Goal: Task Accomplishment & Management: Manage account settings

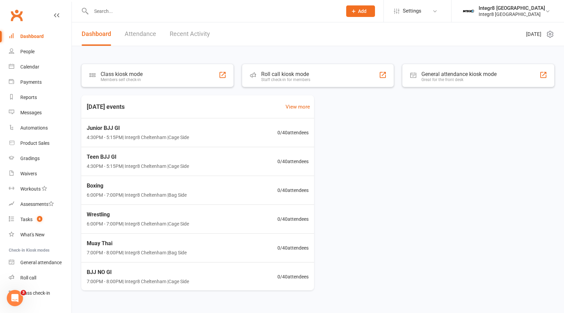
click at [130, 10] on input "text" at bounding box center [213, 10] width 248 height 9
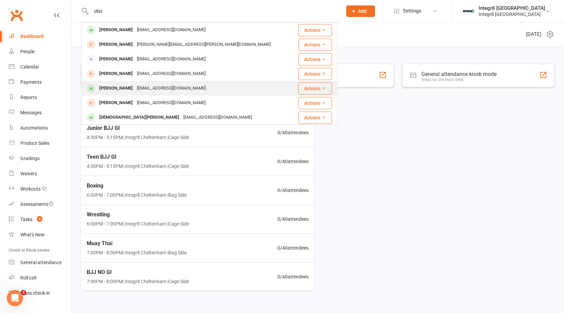
type input "chri"
click at [143, 89] on div "Karimmikahil@hotmail.com" at bounding box center [171, 88] width 73 height 10
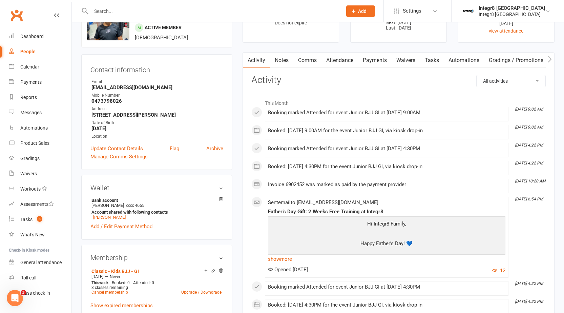
scroll to position [102, 0]
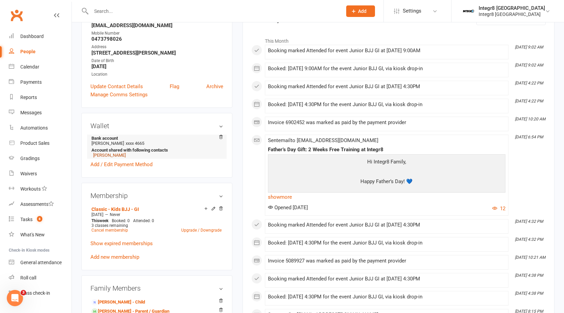
click at [109, 155] on link "Karim Mikahil" at bounding box center [109, 154] width 33 height 5
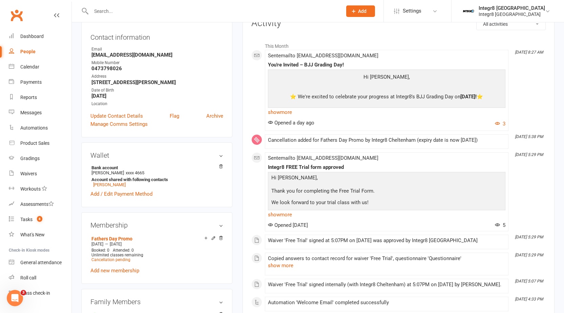
scroll to position [102, 0]
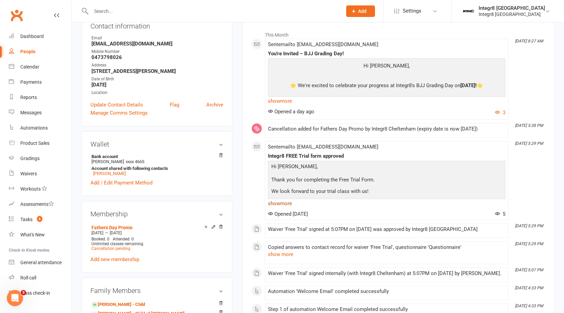
click at [283, 203] on link "show more" at bounding box center [386, 202] width 237 height 9
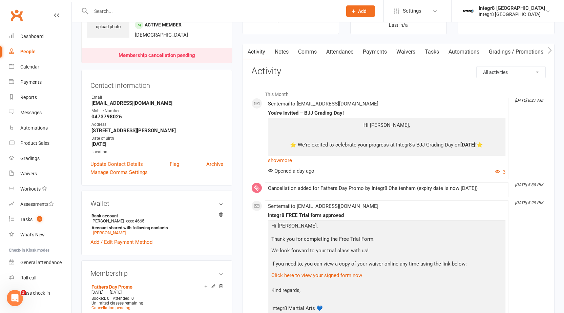
scroll to position [34, 0]
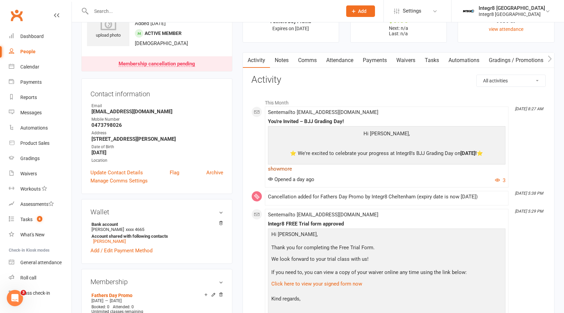
click at [283, 165] on link "show more" at bounding box center [386, 168] width 237 height 9
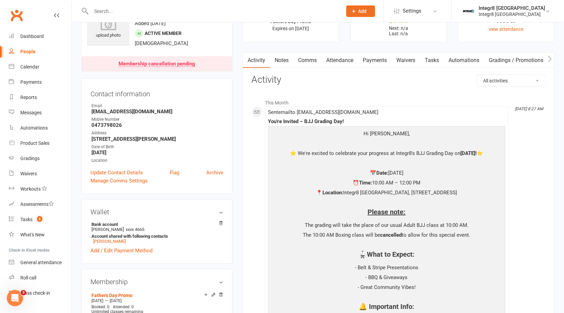
scroll to position [0, 0]
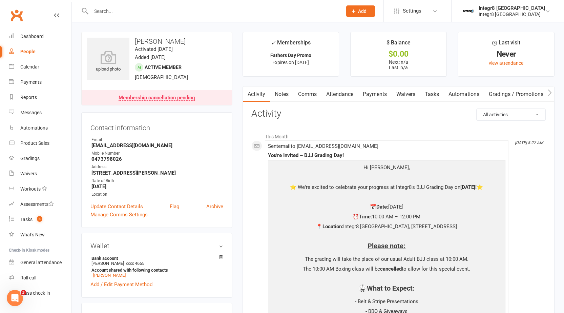
click at [283, 97] on link "Notes" at bounding box center [281, 94] width 23 height 16
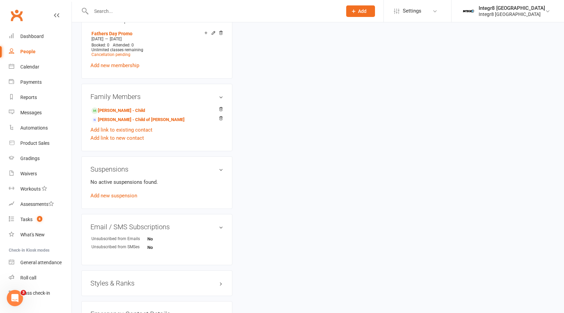
scroll to position [305, 0]
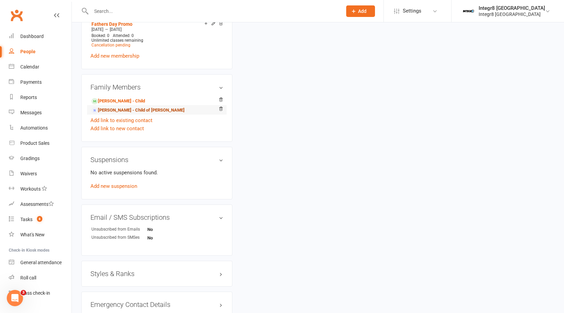
click at [132, 109] on link "Paulette Wanis - Child of Christian Mikahil" at bounding box center [137, 110] width 93 height 7
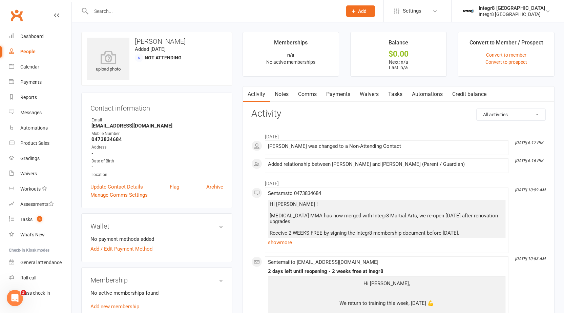
click at [276, 93] on link "Notes" at bounding box center [281, 94] width 23 height 16
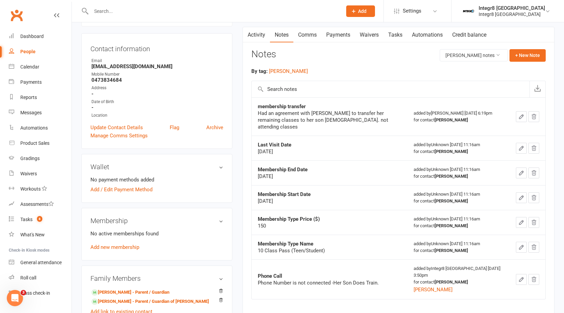
scroll to position [68, 0]
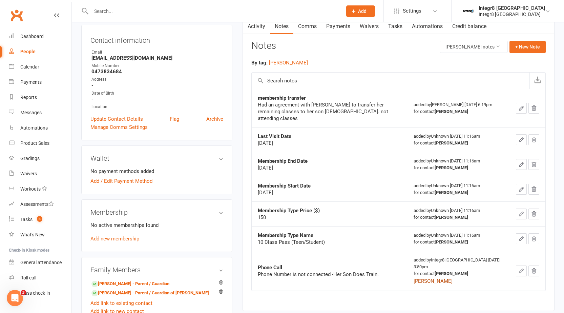
click at [419, 277] on button "Harry" at bounding box center [432, 281] width 39 height 8
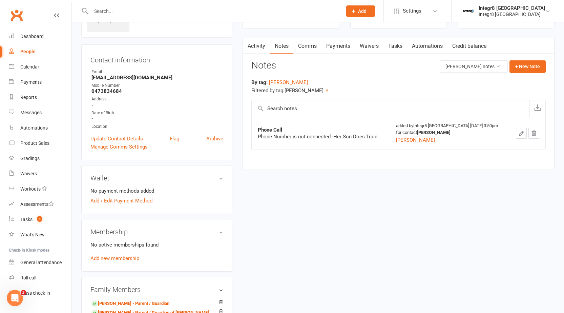
scroll to position [0, 0]
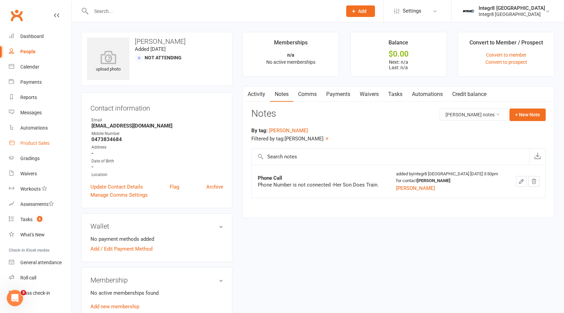
click at [34, 137] on link "Product Sales" at bounding box center [40, 142] width 63 height 15
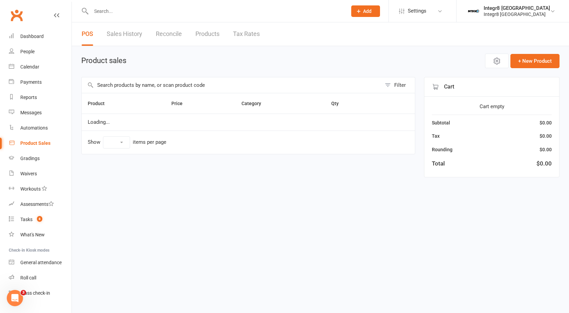
select select "100"
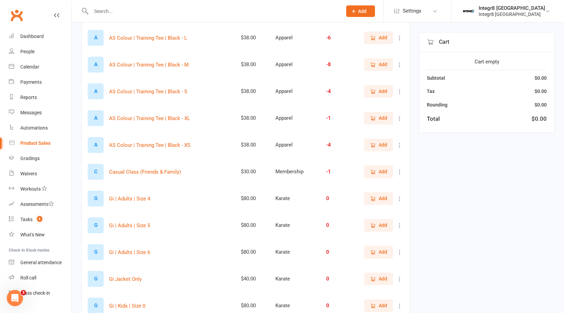
scroll to position [82, 0]
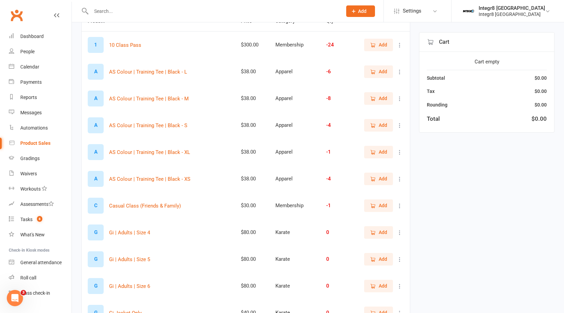
click at [379, 124] on span "Add" at bounding box center [383, 124] width 8 height 7
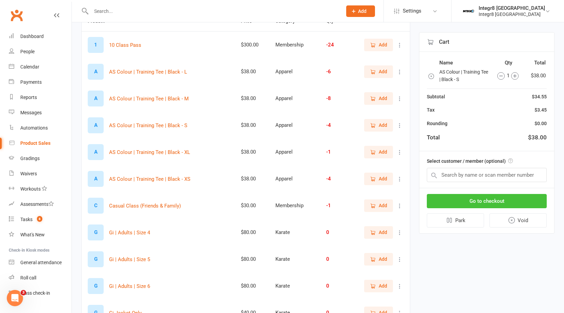
click at [491, 198] on button "Go to checkout" at bounding box center [487, 201] width 120 height 14
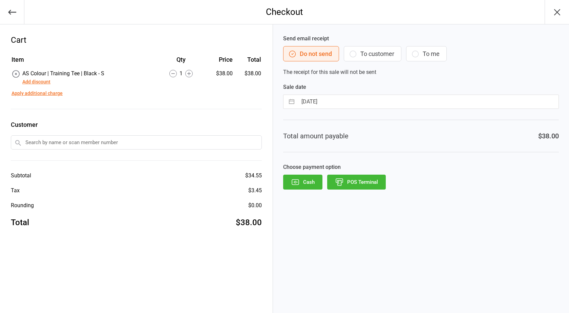
click at [39, 82] on button "Add discount" at bounding box center [36, 81] width 28 height 7
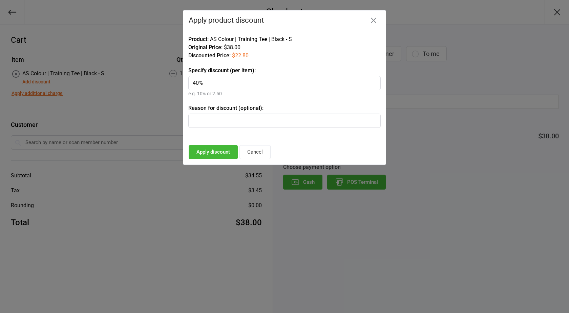
type input "40%"
click at [292, 51] on div "Original Price: $38.00" at bounding box center [284, 47] width 192 height 8
click at [262, 155] on button "Cancel" at bounding box center [254, 152] width 31 height 14
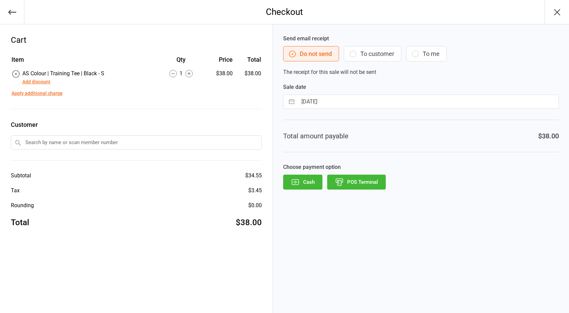
click at [5, 10] on button "button" at bounding box center [12, 12] width 24 height 24
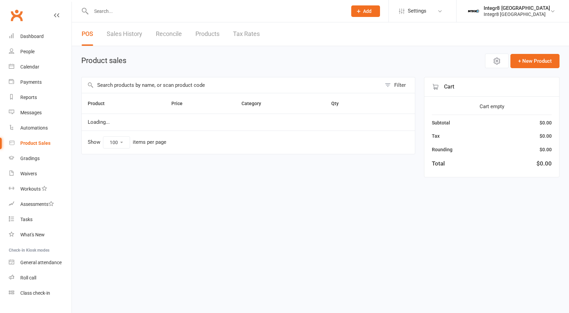
select select "100"
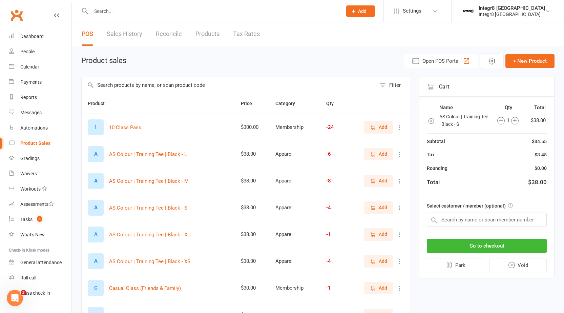
click at [429, 121] on icon "button" at bounding box center [431, 120] width 7 height 7
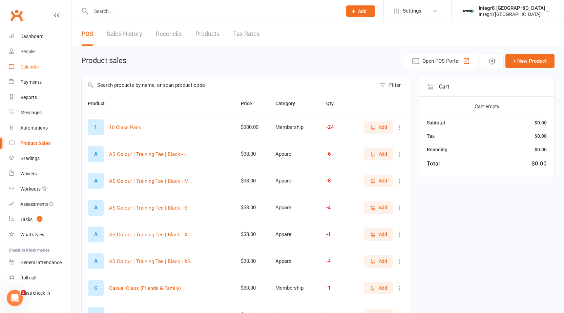
drag, startPoint x: 39, startPoint y: 69, endPoint x: 314, endPoint y: 38, distance: 276.8
click at [39, 69] on div "Calendar" at bounding box center [29, 66] width 19 height 5
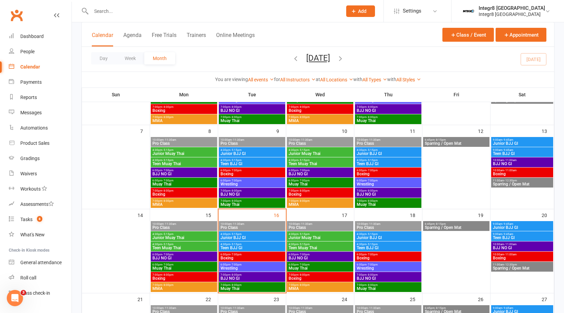
scroll to position [135, 0]
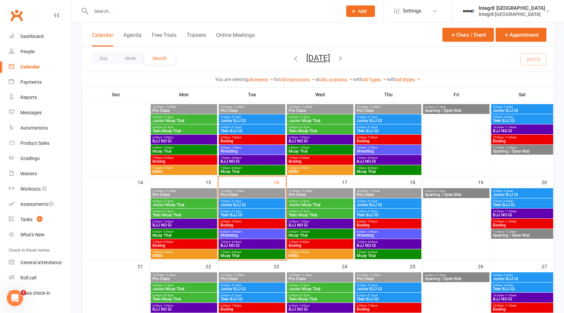
click at [238, 243] on span "BJJ NO GI" at bounding box center [252, 245] width 64 height 4
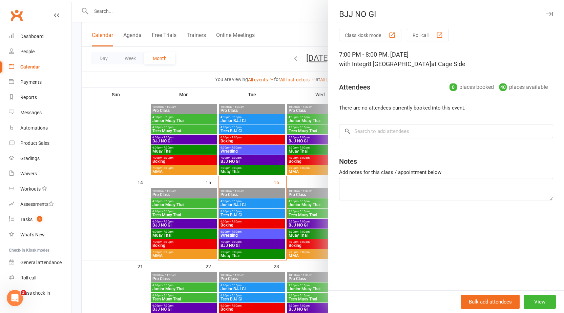
click at [238, 243] on div at bounding box center [318, 156] width 492 height 313
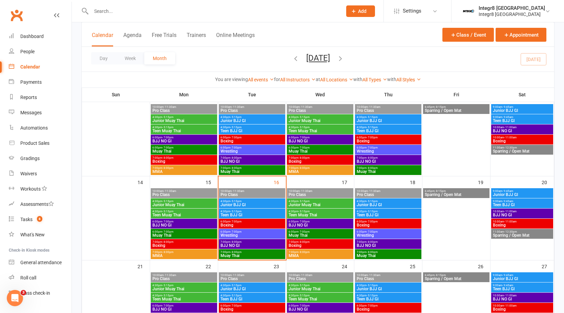
click at [237, 256] on span "Muay Thai" at bounding box center [252, 255] width 64 height 4
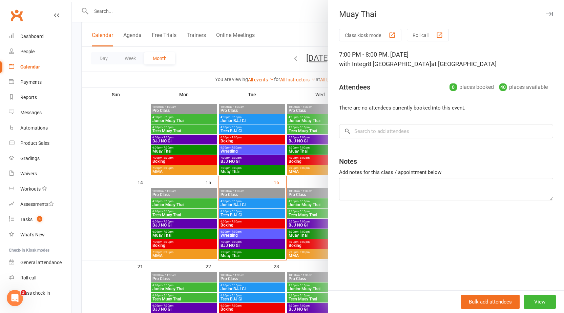
click at [225, 250] on div at bounding box center [318, 156] width 492 height 313
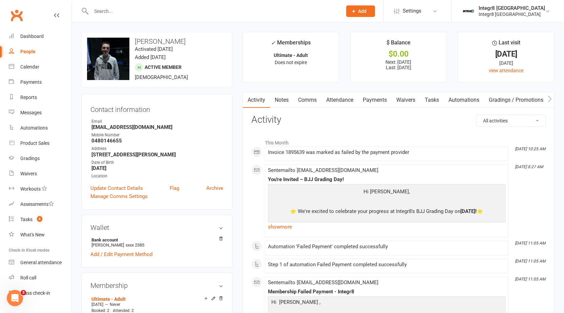
click at [281, 98] on link "Notes" at bounding box center [281, 100] width 23 height 16
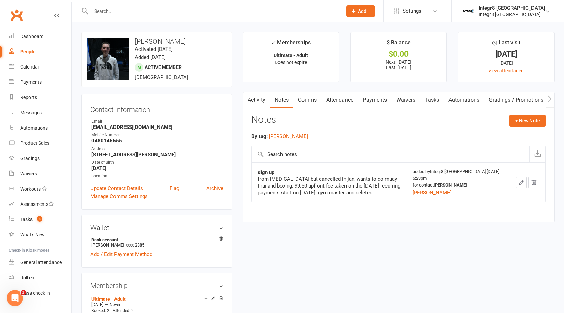
click at [391, 99] on link "Payments" at bounding box center [375, 100] width 34 height 16
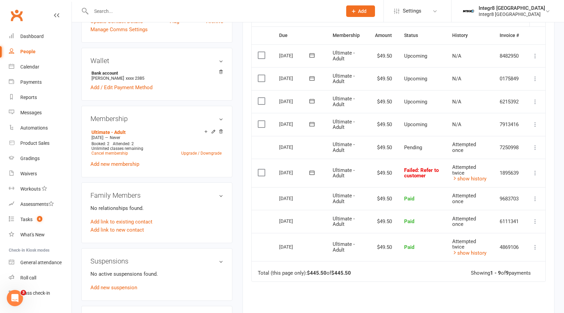
scroll to position [169, 0]
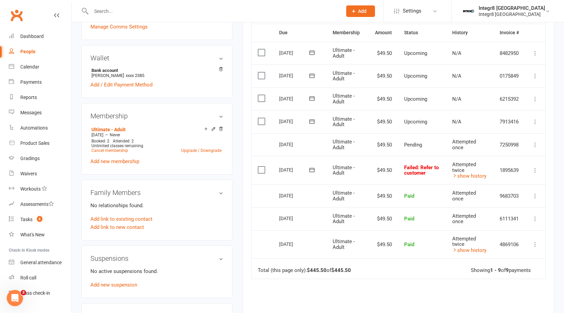
click at [464, 171] on div "Attempted twice" at bounding box center [469, 166] width 35 height 11
click at [464, 173] on link "show history" at bounding box center [469, 176] width 34 height 6
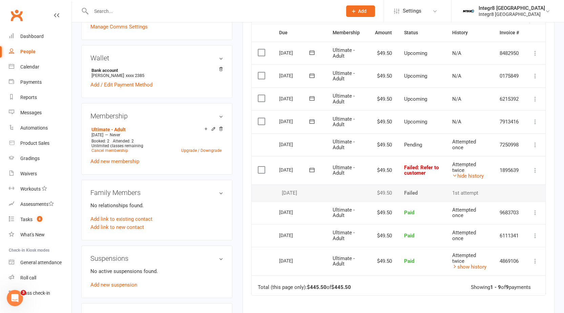
click at [404, 166] on span "Failed : Refer to customer" at bounding box center [421, 170] width 35 height 12
click at [404, 168] on span "Failed : Refer to customer" at bounding box center [421, 170] width 35 height 12
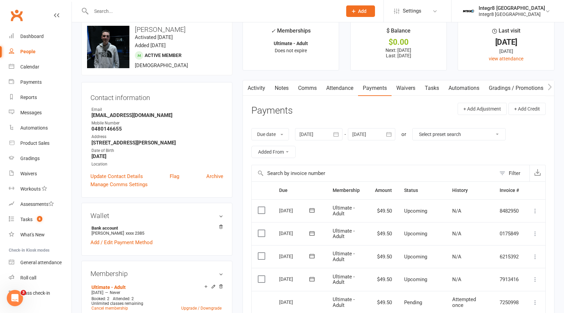
scroll to position [0, 0]
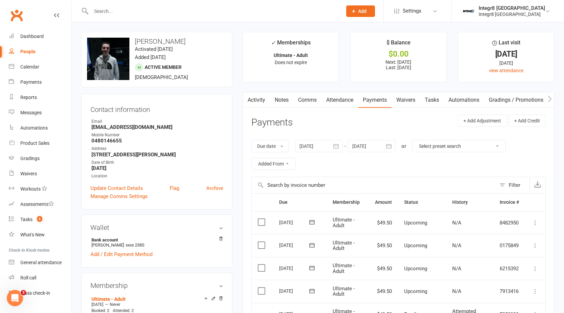
click at [302, 129] on header "Payments + Add Adjustment + Add Credit" at bounding box center [398, 123] width 294 height 19
click at [266, 98] on link "Activity" at bounding box center [256, 100] width 27 height 16
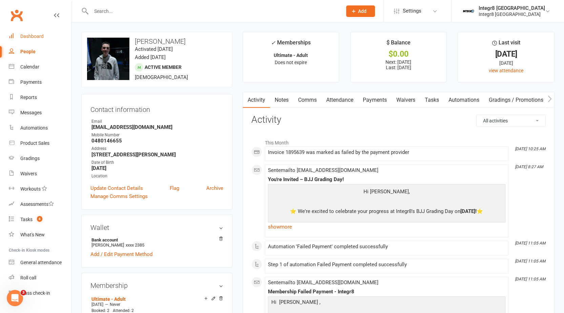
click at [43, 37] on div "Dashboard" at bounding box center [31, 36] width 23 height 5
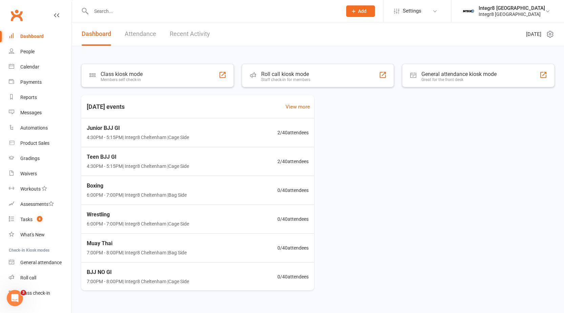
click at [159, 14] on input "text" at bounding box center [213, 10] width 248 height 9
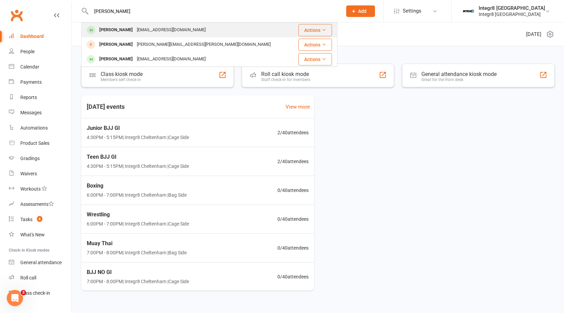
type input "nikola"
click at [155, 23] on div "Nikola Racunica tomeracunica@hotmail.com" at bounding box center [188, 30] width 212 height 14
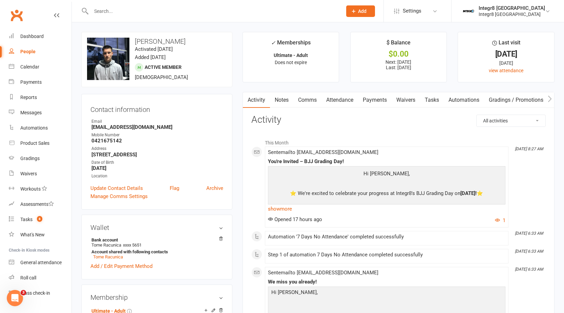
click at [163, 9] on input "text" at bounding box center [213, 10] width 248 height 9
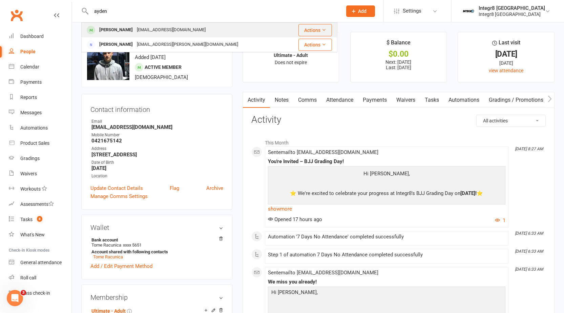
type input "ayden"
click at [151, 29] on div "[EMAIL_ADDRESS][DOMAIN_NAME]" at bounding box center [171, 30] width 73 height 10
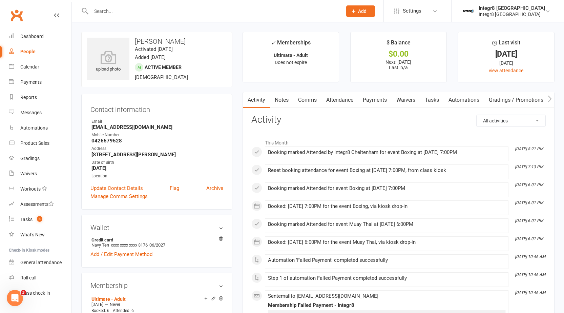
click at [374, 106] on link "Payments" at bounding box center [375, 100] width 34 height 16
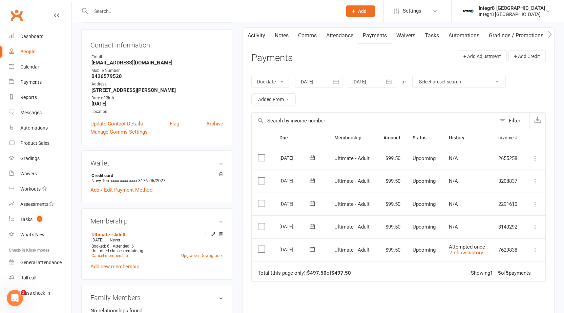
scroll to position [135, 0]
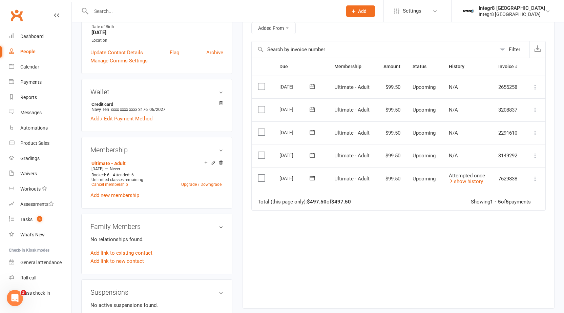
click at [536, 183] on td "Mark as Paid (Cash) Mark as Paid (POS) Mark as Paid (Other) Skip Change amount …" at bounding box center [534, 178] width 21 height 23
click at [533, 179] on icon at bounding box center [535, 178] width 7 height 7
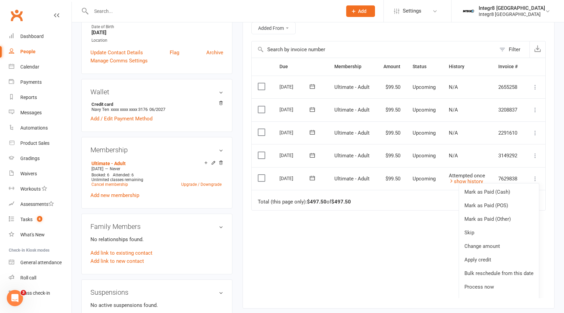
click at [436, 259] on div "Due Contact Membership Amount Status History Invoice # Select this 13 Oct 2025 …" at bounding box center [398, 178] width 294 height 240
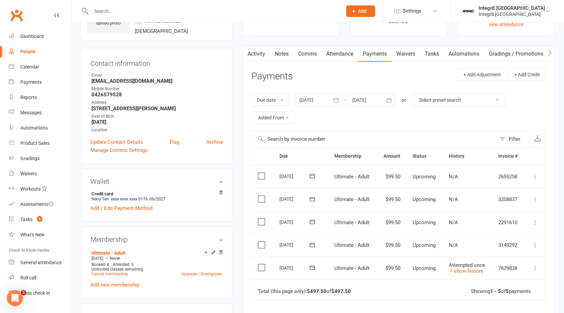
scroll to position [0, 0]
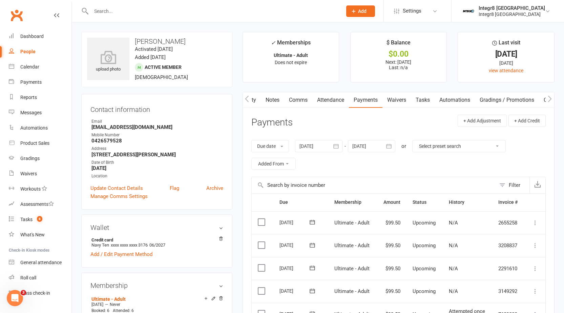
drag, startPoint x: 305, startPoint y: 99, endPoint x: 292, endPoint y: 106, distance: 15.2
click at [295, 104] on link "Comms" at bounding box center [298, 100] width 28 height 16
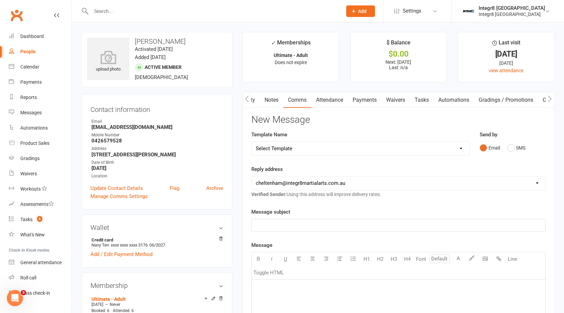
click at [275, 101] on link "Notes" at bounding box center [271, 100] width 23 height 16
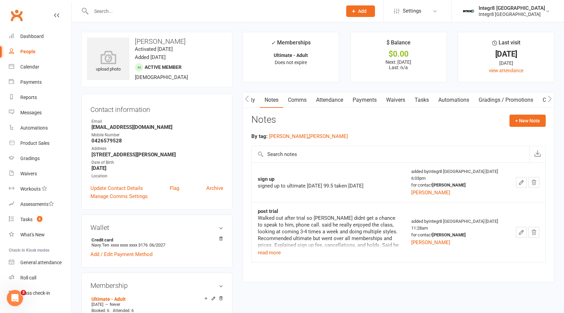
click at [364, 99] on link "Payments" at bounding box center [365, 100] width 34 height 16
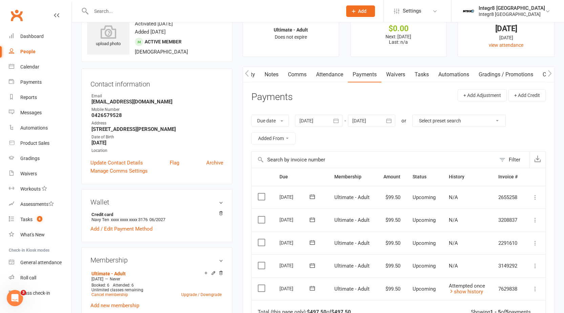
scroll to position [68, 0]
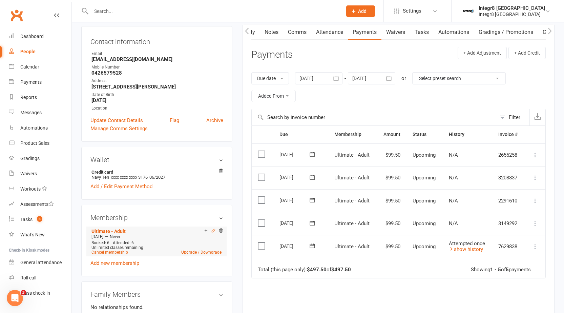
click at [214, 229] on icon at bounding box center [213, 230] width 5 height 5
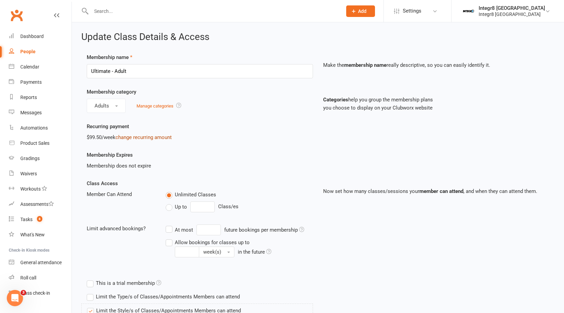
click at [139, 136] on link "change recurring amount" at bounding box center [143, 137] width 56 height 6
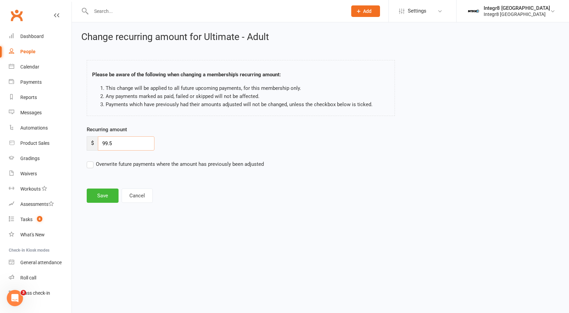
click at [106, 143] on input "99.5" at bounding box center [126, 143] width 57 height 14
type input "49.5"
click at [102, 162] on label "Overwrite future payments where the amount has previously been adjusted" at bounding box center [175, 164] width 177 height 8
click at [102, 160] on input "Overwrite future payments where the amount has previously been adjusted" at bounding box center [175, 160] width 177 height 0
click at [111, 163] on label "Overwrite future payments where the amount has previously been adjusted" at bounding box center [175, 164] width 177 height 8
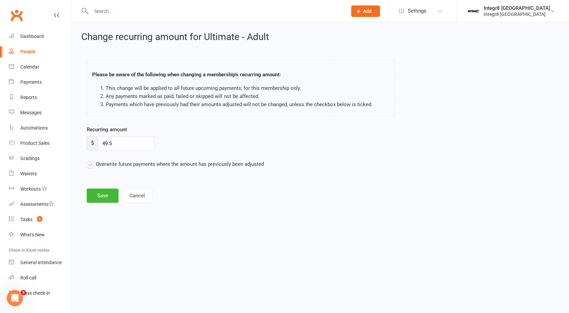
click at [111, 160] on input "Overwrite future payments where the amount has previously been adjusted" at bounding box center [175, 160] width 177 height 0
click at [108, 191] on button "Save" at bounding box center [103, 195] width 32 height 14
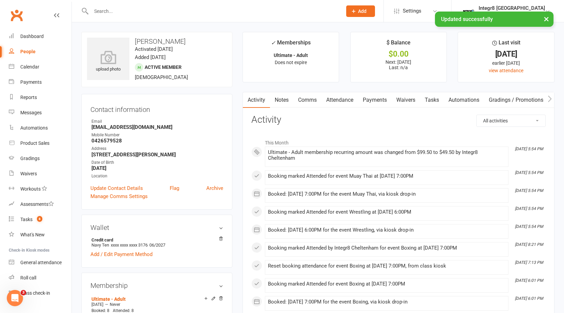
click at [380, 103] on link "Payments" at bounding box center [375, 100] width 34 height 16
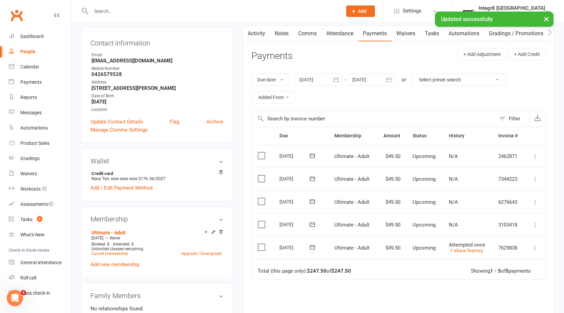
scroll to position [135, 0]
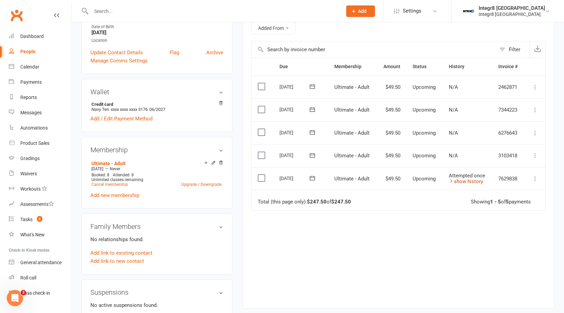
click at [474, 180] on link "show history" at bounding box center [466, 181] width 34 height 6
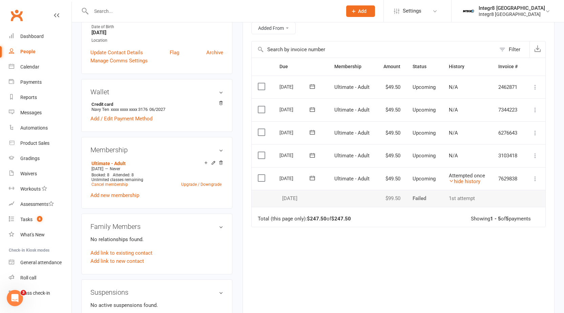
click at [533, 178] on icon at bounding box center [535, 178] width 7 height 7
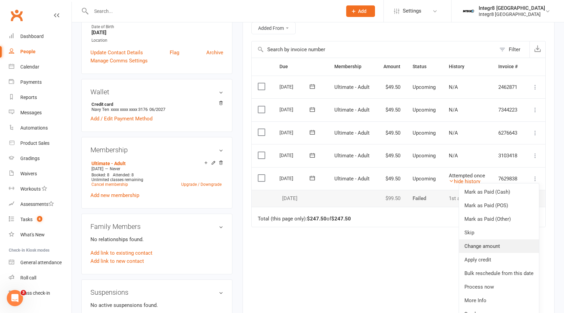
click at [495, 250] on link "Change amount" at bounding box center [499, 246] width 80 height 14
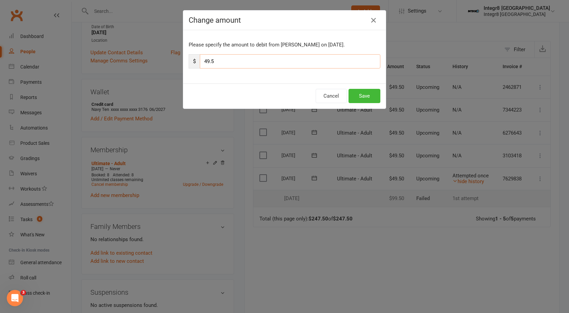
click at [208, 60] on input "49.5" at bounding box center [290, 61] width 180 height 14
click at [372, 32] on div "Change amount Please specify the amount to debit from Ayden Thay on Sep 17, 202…" at bounding box center [284, 59] width 203 height 99
click at [373, 23] on icon "button" at bounding box center [373, 20] width 8 height 8
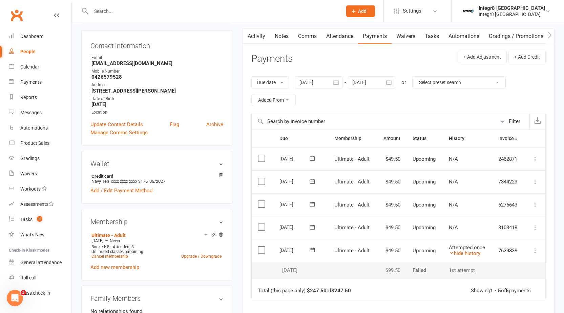
scroll to position [0, 0]
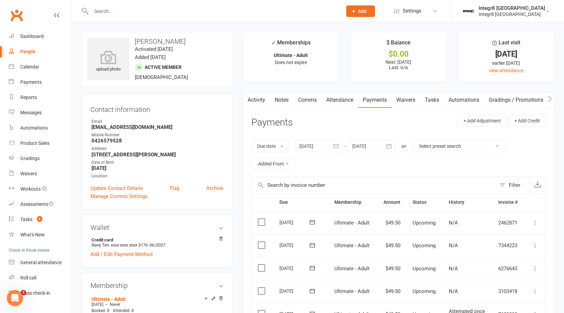
click at [289, 102] on link "Notes" at bounding box center [281, 100] width 23 height 16
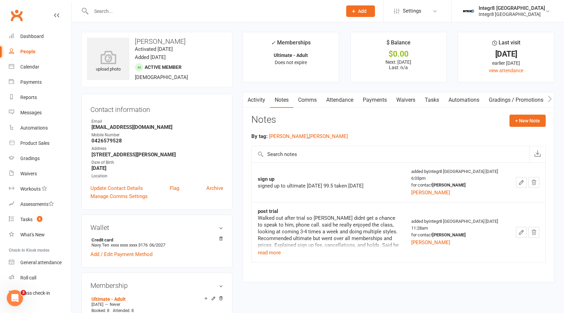
click at [363, 104] on link "Payments" at bounding box center [375, 100] width 34 height 16
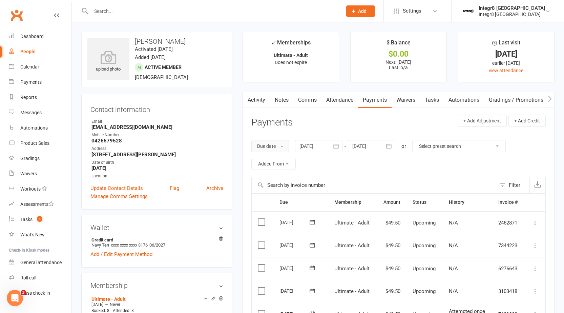
click at [269, 146] on button "Due date" at bounding box center [270, 146] width 38 height 12
click at [331, 157] on div "Due date Due date Date paid Date failed Date settled 16 Aug 2025 August 2025 Su…" at bounding box center [398, 154] width 294 height 43
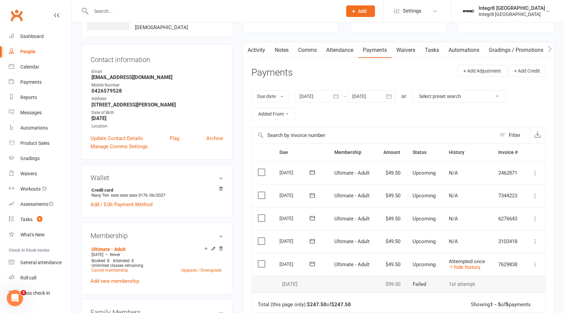
scroll to position [135, 0]
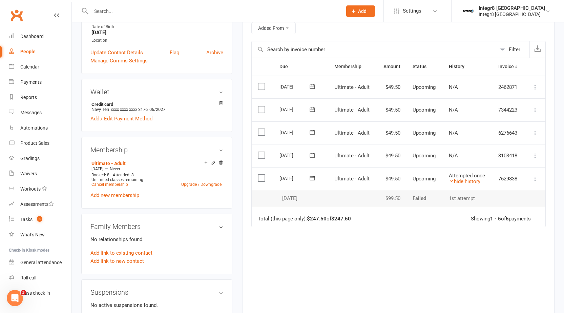
click at [334, 214] on td "Total (this page only): $247.50 of $247.50 Showing 1 - 5 of 5 payments" at bounding box center [399, 217] width 294 height 20
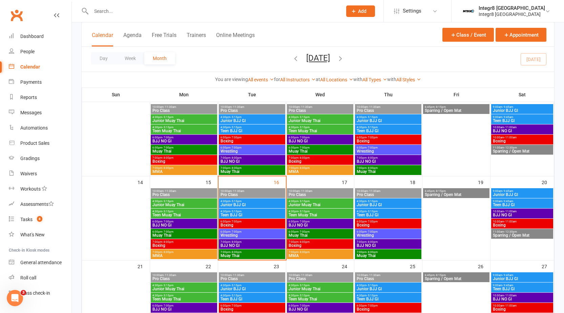
click at [140, 10] on input "text" at bounding box center [213, 10] width 248 height 9
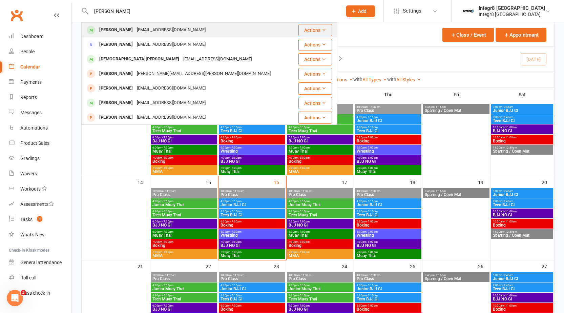
type input "[PERSON_NAME]"
click at [134, 25] on div "[PERSON_NAME] [EMAIL_ADDRESS][DOMAIN_NAME]" at bounding box center [188, 30] width 212 height 14
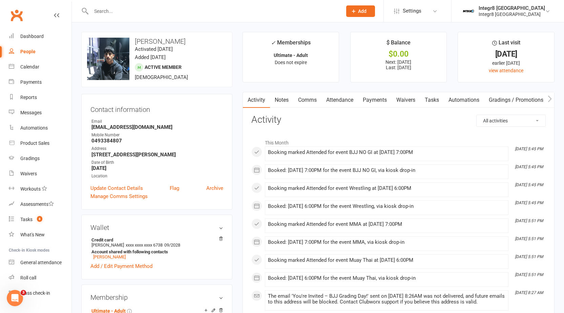
click at [277, 97] on link "Notes" at bounding box center [281, 100] width 23 height 16
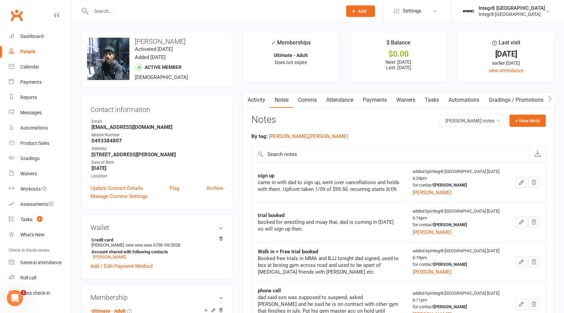
click at [250, 98] on button "button" at bounding box center [247, 99] width 8 height 15
click at [257, 99] on link "Activity" at bounding box center [256, 100] width 27 height 16
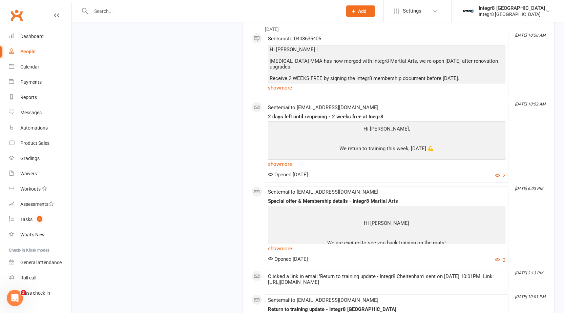
scroll to position [2099, 0]
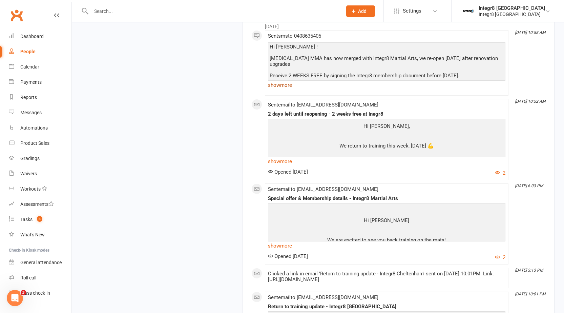
click at [284, 90] on link "show more" at bounding box center [386, 84] width 237 height 9
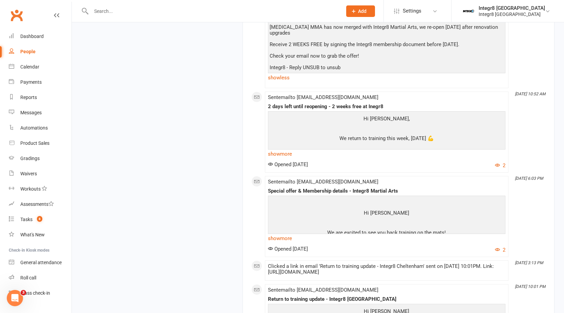
scroll to position [2167, 0]
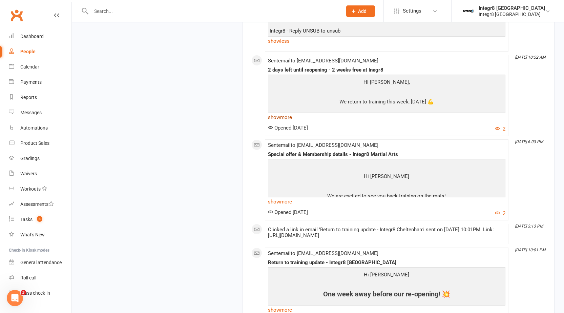
click at [285, 122] on link "show more" at bounding box center [386, 116] width 237 height 9
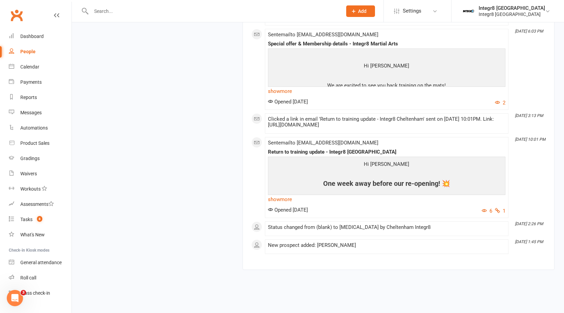
scroll to position [2784, 0]
click at [279, 200] on link "show more" at bounding box center [386, 198] width 237 height 9
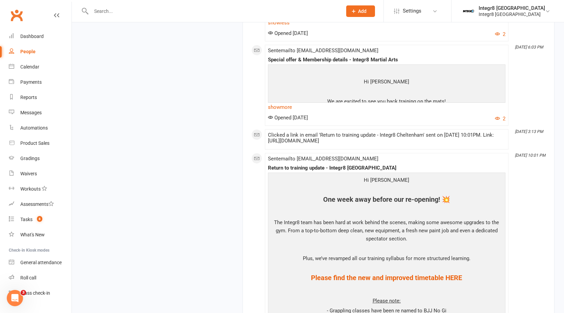
scroll to position [2714, 0]
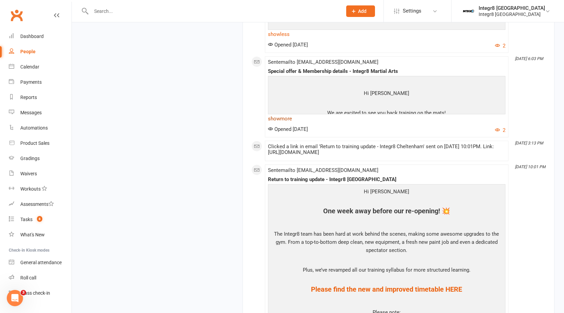
click at [277, 123] on link "show more" at bounding box center [386, 118] width 237 height 9
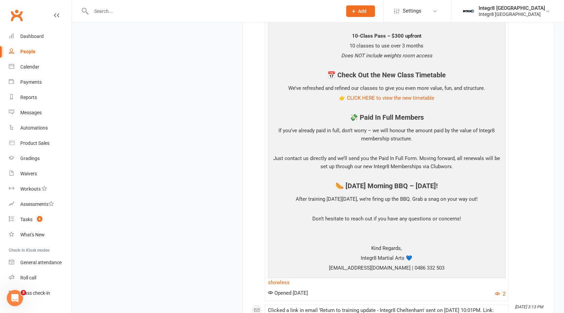
scroll to position [3053, 0]
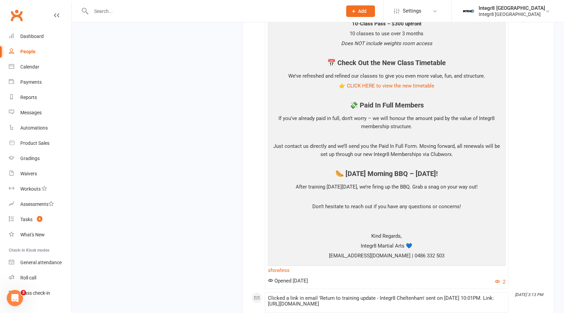
click at [268, 275] on div "Hi Alec We are excited to see you back training on the mats! 🚨 Memberships & Pa…" at bounding box center [386, 5] width 237 height 537
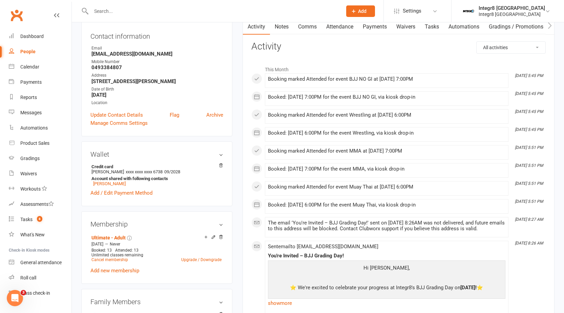
scroll to position [0, 0]
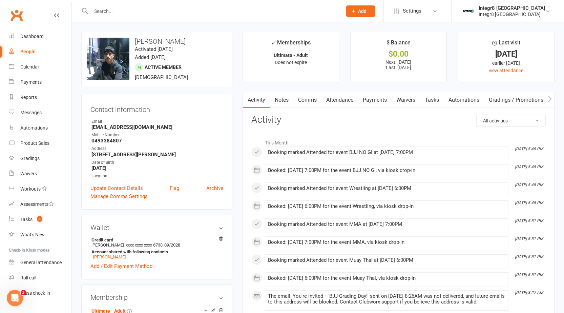
click at [280, 103] on link "Notes" at bounding box center [281, 100] width 23 height 16
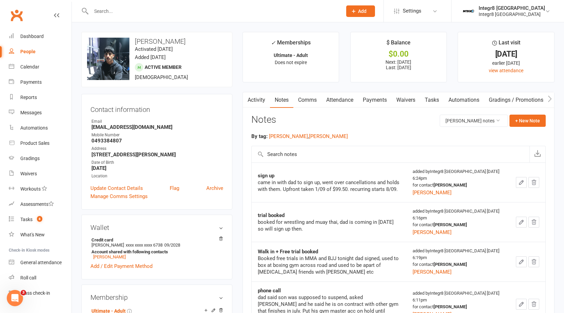
click at [329, 229] on div "booked for wrestling and muay thai, dad is coming in tomorrow so will sign up t…" at bounding box center [329, 225] width 143 height 14
click at [328, 229] on div "booked for wrestling and muay thai, dad is coming in tomorrow so will sign up t…" at bounding box center [329, 225] width 143 height 14
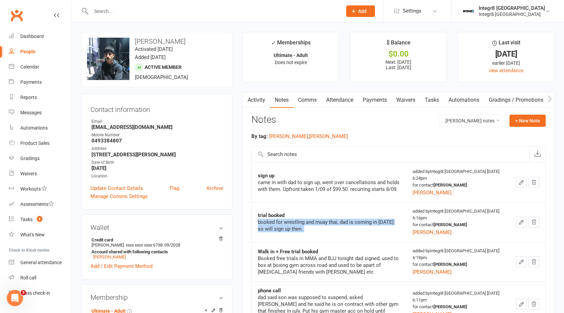
click at [329, 222] on div "booked for wrestling and muay thai, dad is coming in tomorrow so will sign up t…" at bounding box center [329, 225] width 143 height 14
click at [130, 188] on link "Update Contact Details" at bounding box center [116, 188] width 52 height 8
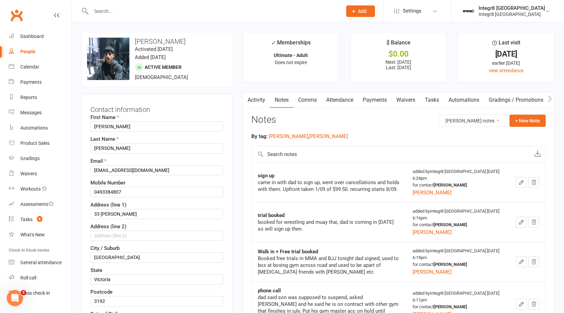
scroll to position [32, 0]
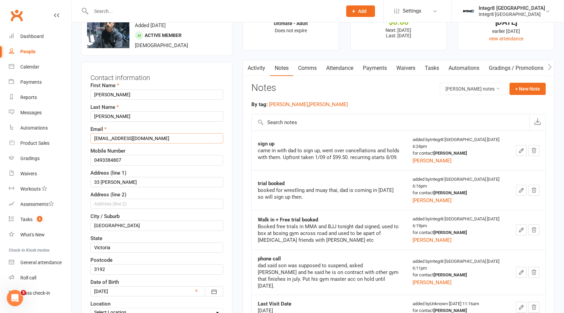
click at [119, 137] on input "Christoforoaalec@gmail.com" at bounding box center [156, 138] width 133 height 10
click at [121, 138] on input "Christoforoaalec@gmail.com" at bounding box center [156, 138] width 133 height 10
type input "Christoforoalec@gmail.com"
click at [244, 164] on div "Activity Notes Comms Attendance Payments Waivers Tasks Automations Gradings / P…" at bounding box center [398, 249] width 312 height 378
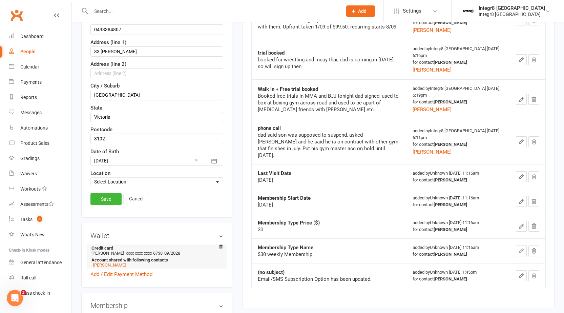
scroll to position [201, 0]
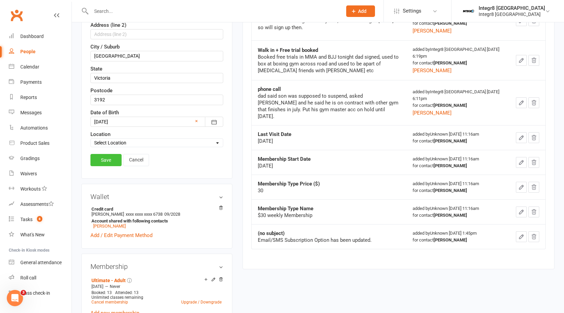
click at [98, 159] on link "Save" at bounding box center [105, 160] width 31 height 12
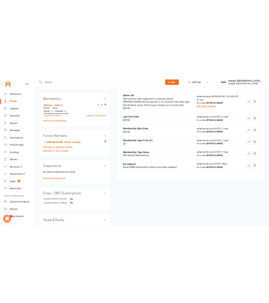
scroll to position [361, 0]
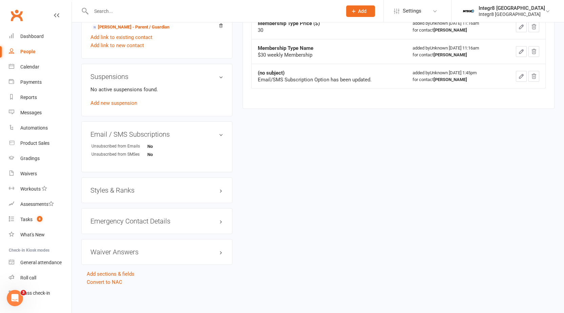
drag, startPoint x: 493, startPoint y: 302, endPoint x: 488, endPoint y: 326, distance: 24.6
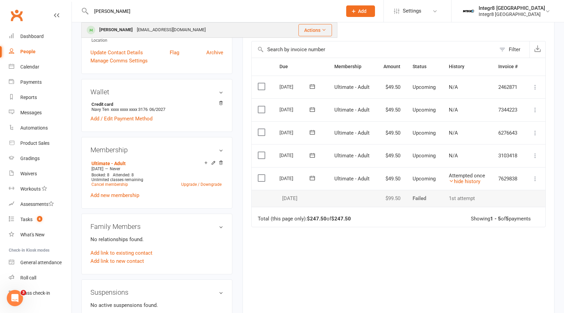
type input "[PERSON_NAME]"
click at [174, 35] on div "[EMAIL_ADDRESS][DOMAIN_NAME]" at bounding box center [171, 30] width 73 height 10
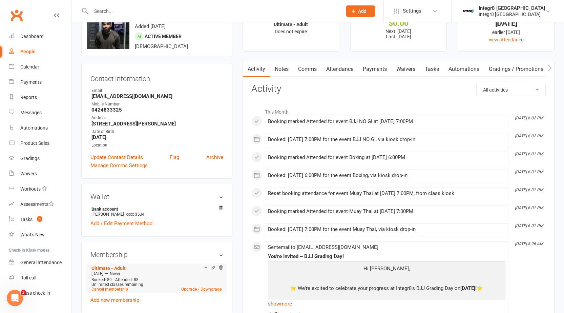
scroll to position [102, 0]
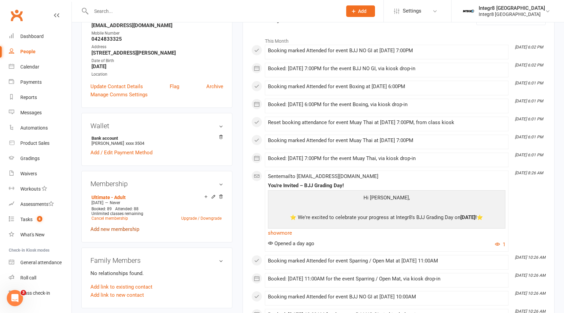
click at [134, 232] on link "Add new membership" at bounding box center [114, 229] width 49 height 6
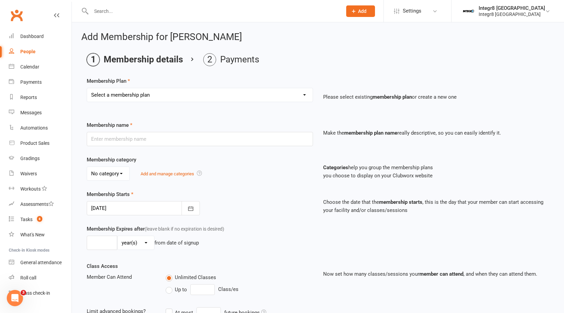
click at [179, 89] on select "Select a membership plan Create new Membership Plan Classic - Muay Thai Classic…" at bounding box center [199, 95] width 225 height 14
select select "18"
click at [87, 88] on select "Select a membership plan Create new Membership Plan Classic - Muay Thai Classic…" at bounding box center [199, 95] width 225 height 14
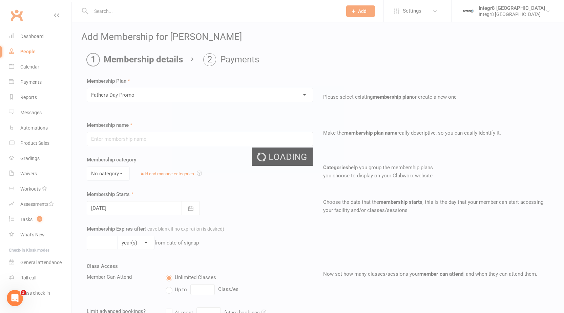
type input "Fathers Day Promo"
select select "0"
type input "0"
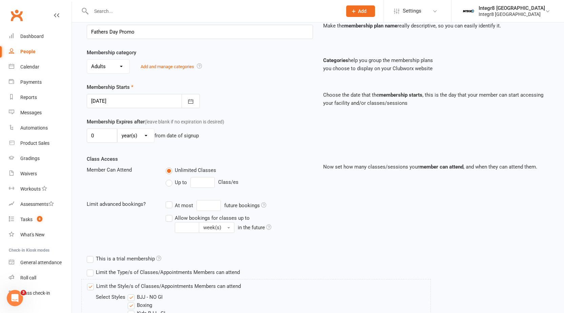
scroll to position [104, 0]
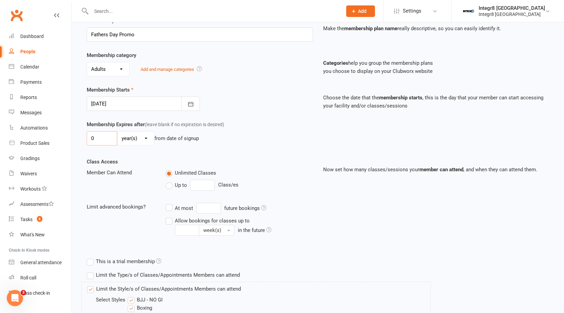
click at [110, 141] on input "0" at bounding box center [102, 138] width 30 height 14
click at [122, 137] on select "day(s) week(s) month(s) year(s)" at bounding box center [135, 138] width 37 height 14
click at [102, 193] on div "Member Can Attend Unlimited Classes Up to Class/es" at bounding box center [200, 180] width 236 height 25
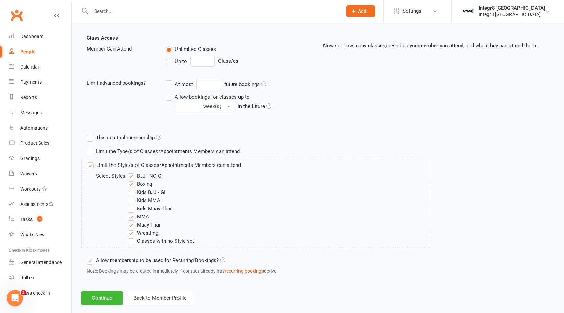
scroll to position [240, 0]
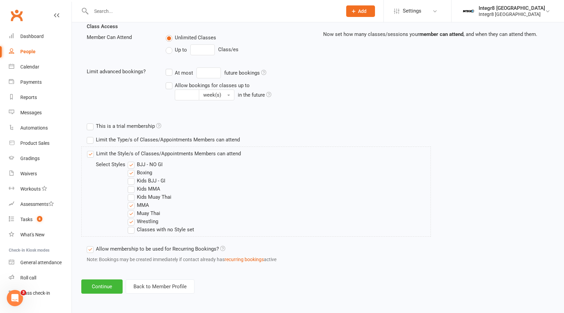
click at [396, 208] on div "Limit the Style/s of Classes/Appointments Members can attend Select Styles BJJ …" at bounding box center [255, 191] width 349 height 90
click at [157, 286] on button "Back to Member Profile" at bounding box center [160, 286] width 69 height 14
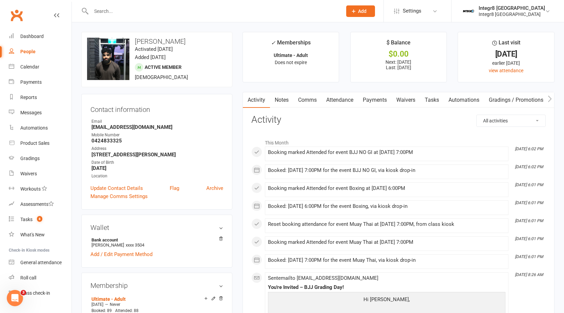
click at [384, 98] on link "Payments" at bounding box center [375, 100] width 34 height 16
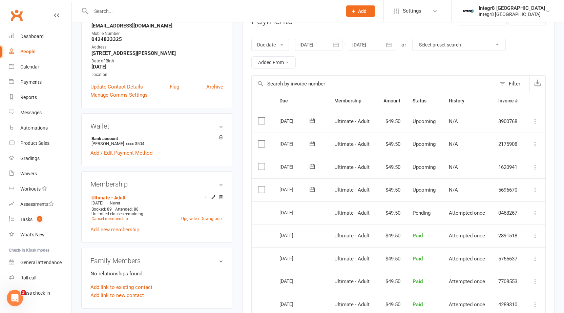
scroll to position [102, 0]
click at [241, 132] on main "✓ Memberships Ultimate - Adult Does not expire $ Balance $0.00 Next: [DATE] Las…" at bounding box center [398, 185] width 322 height 510
